Goal: Task Accomplishment & Management: Use online tool/utility

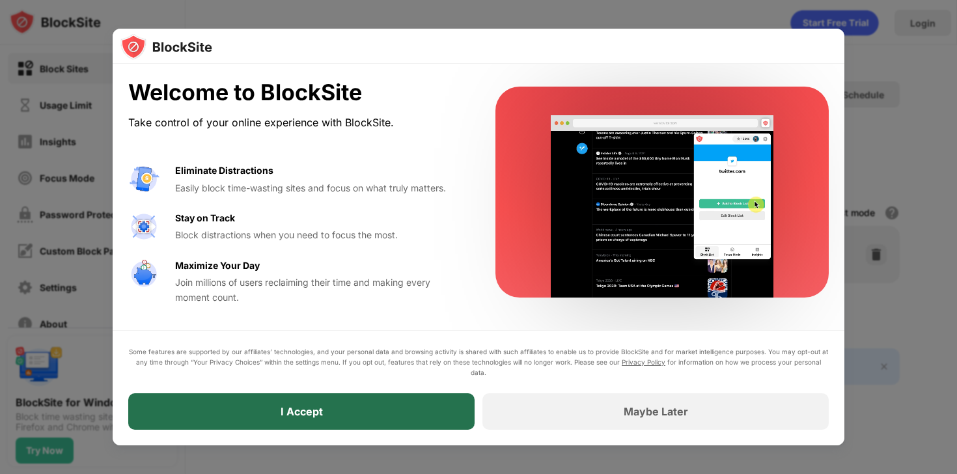
click at [277, 410] on div "I Accept" at bounding box center [301, 411] width 346 height 36
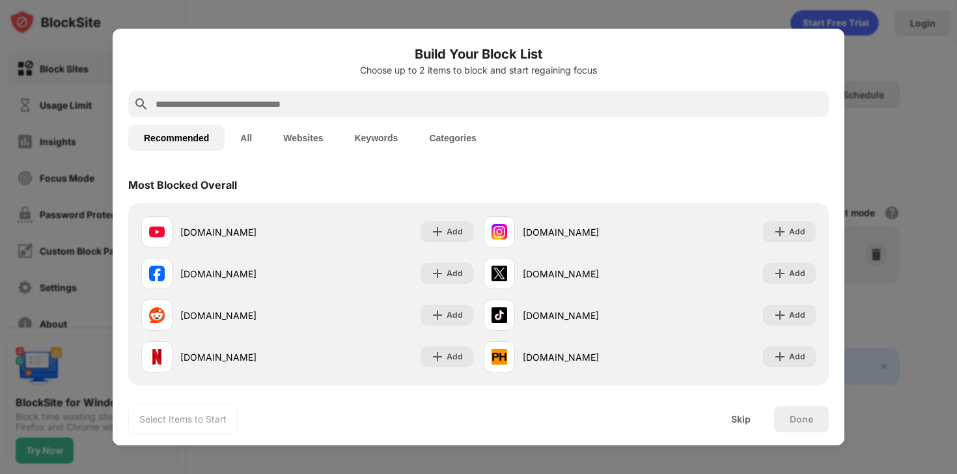
click at [427, 101] on input "text" at bounding box center [488, 104] width 669 height 16
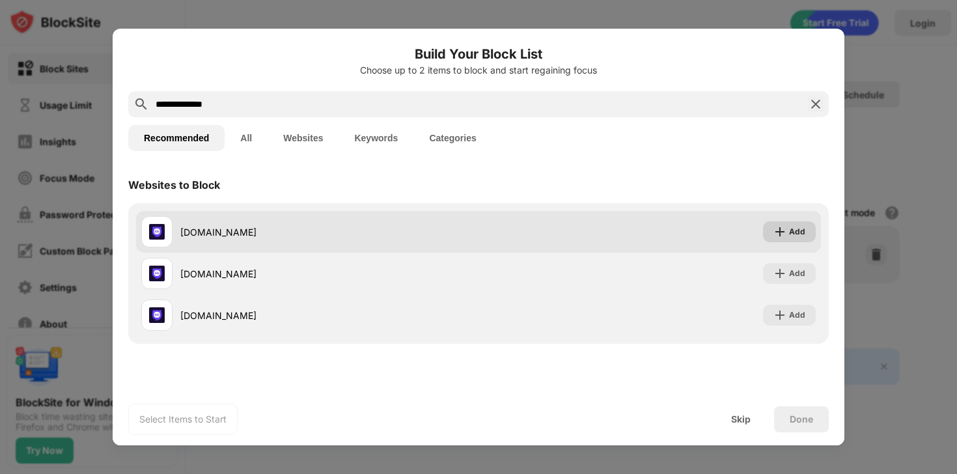
type input "**********"
click at [793, 234] on div "Add" at bounding box center [797, 231] width 16 height 13
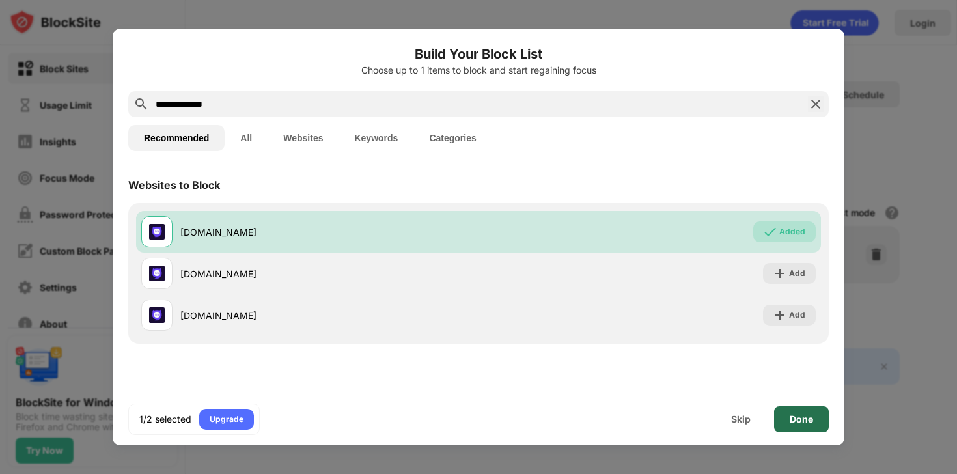
click at [801, 418] on div "Done" at bounding box center [801, 419] width 23 height 10
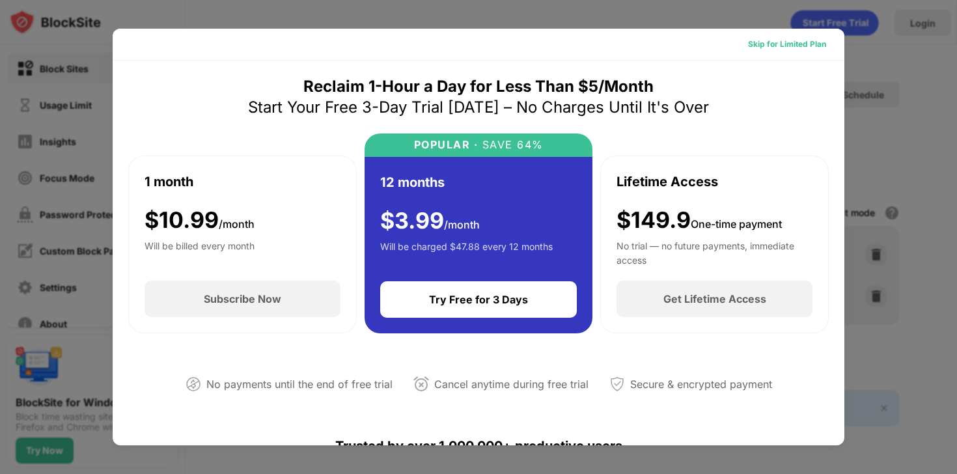
click at [773, 46] on div "Skip for Limited Plan" at bounding box center [787, 44] width 78 height 13
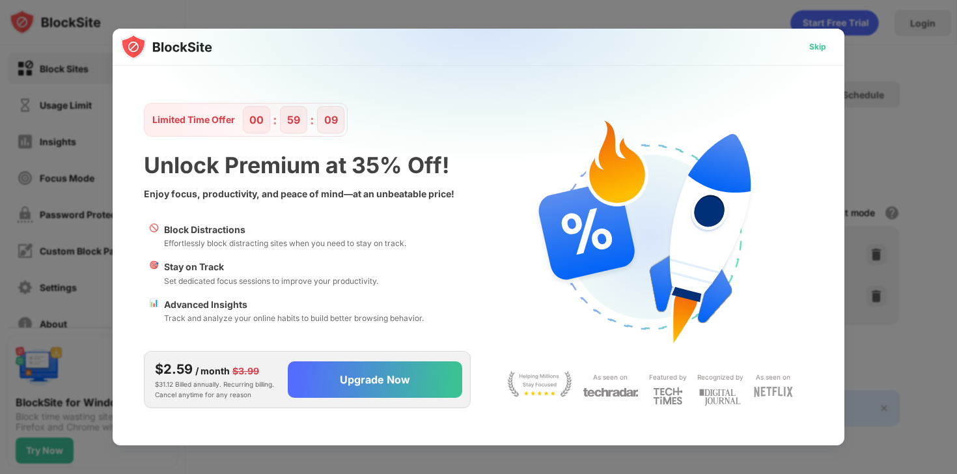
click at [818, 48] on div "Skip" at bounding box center [817, 46] width 17 height 13
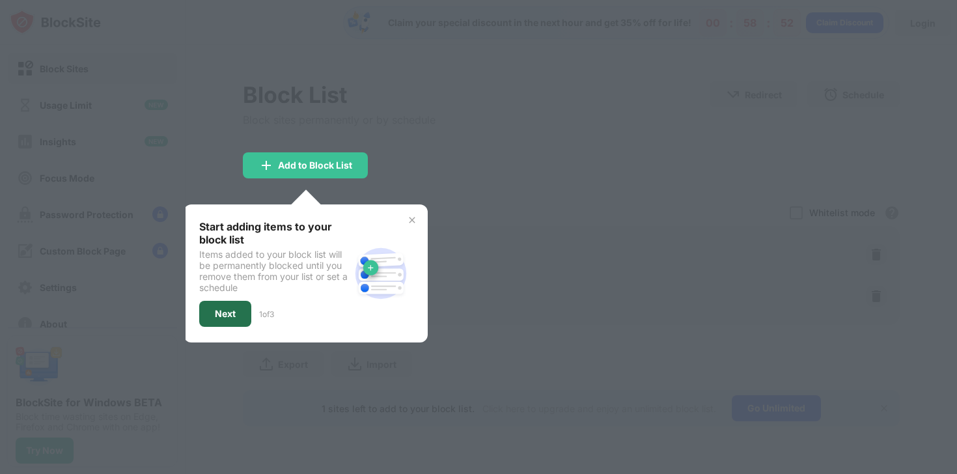
click at [230, 313] on div "Next" at bounding box center [225, 314] width 21 height 10
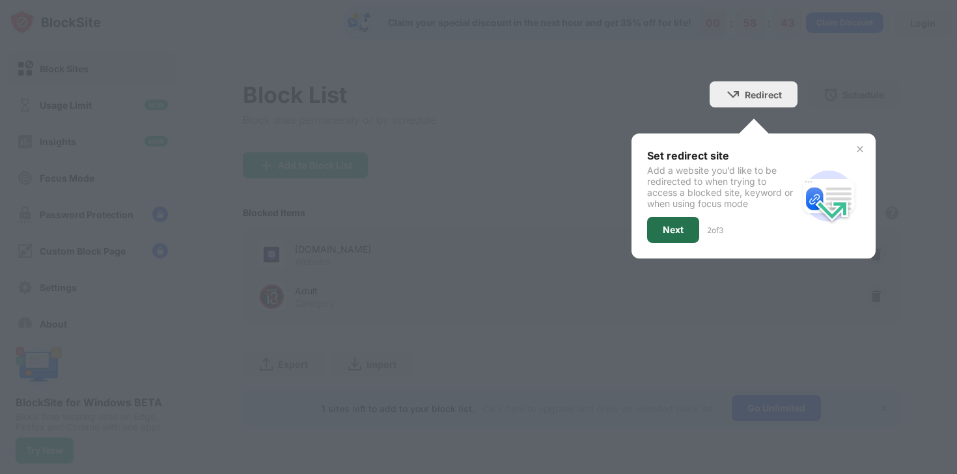
click at [680, 232] on div "Next" at bounding box center [673, 230] width 21 height 10
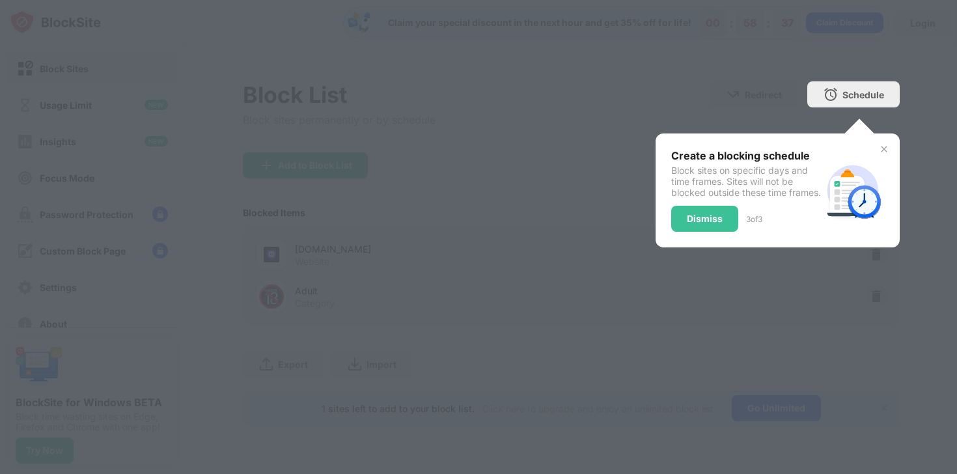
click at [702, 224] on div "Dismiss" at bounding box center [705, 219] width 36 height 10
